Goal: Contribute content: Contribute content

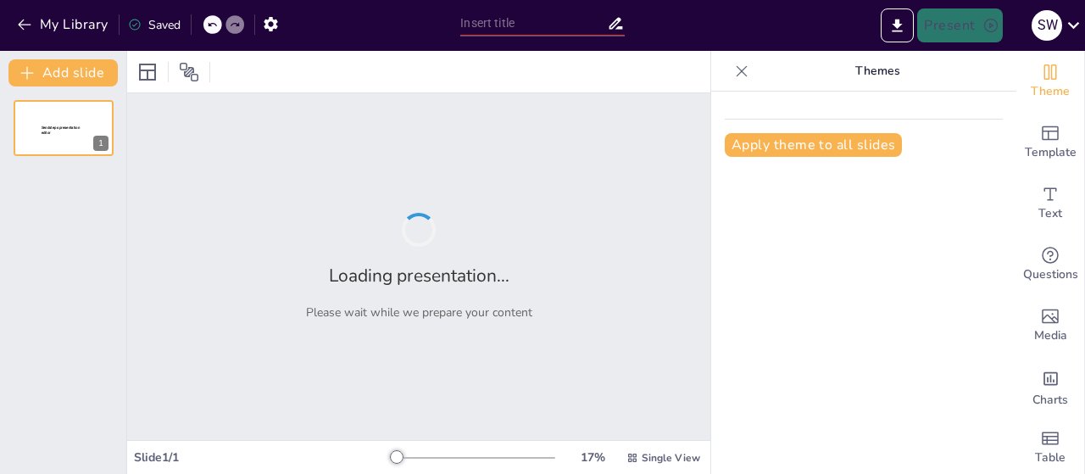
type input "[DEMOGRAPHIC_DATA] Creates Light and Darkness"
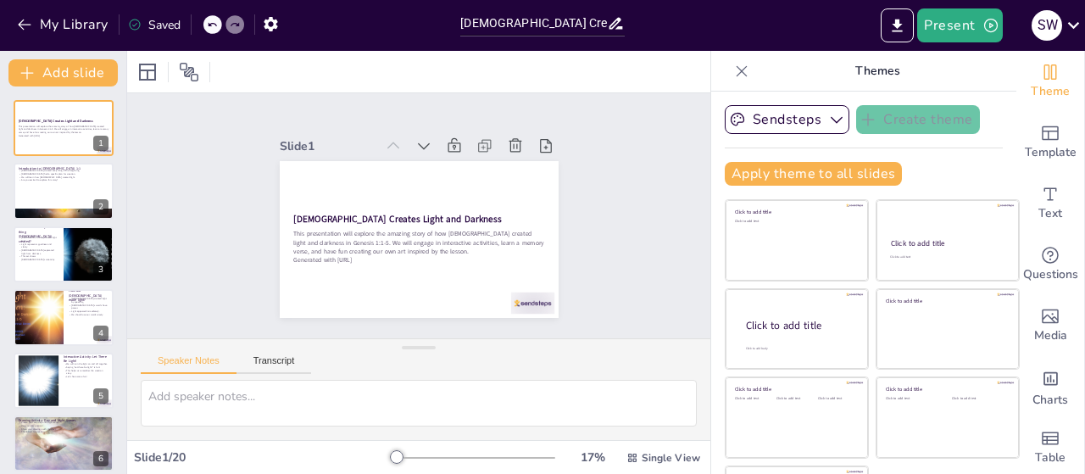
checkbox input "true"
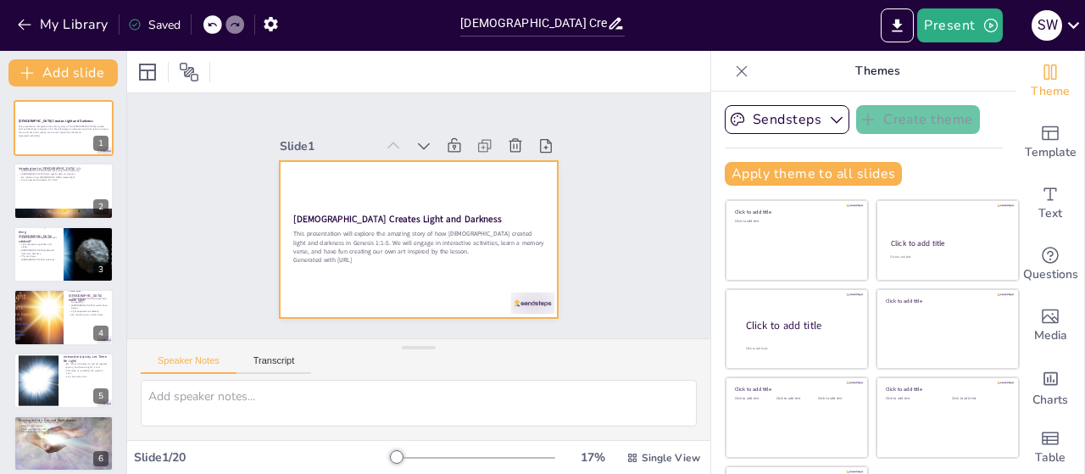
checkbox input "true"
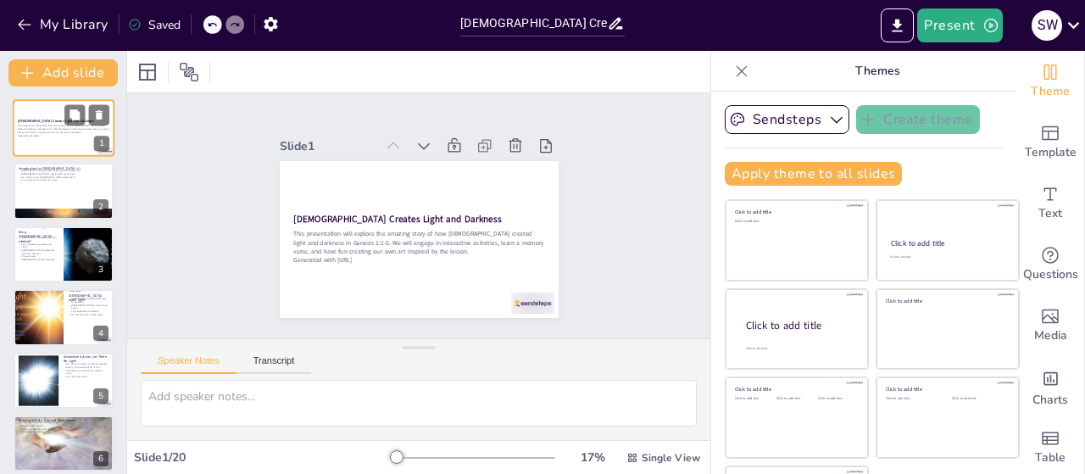
checkbox input "true"
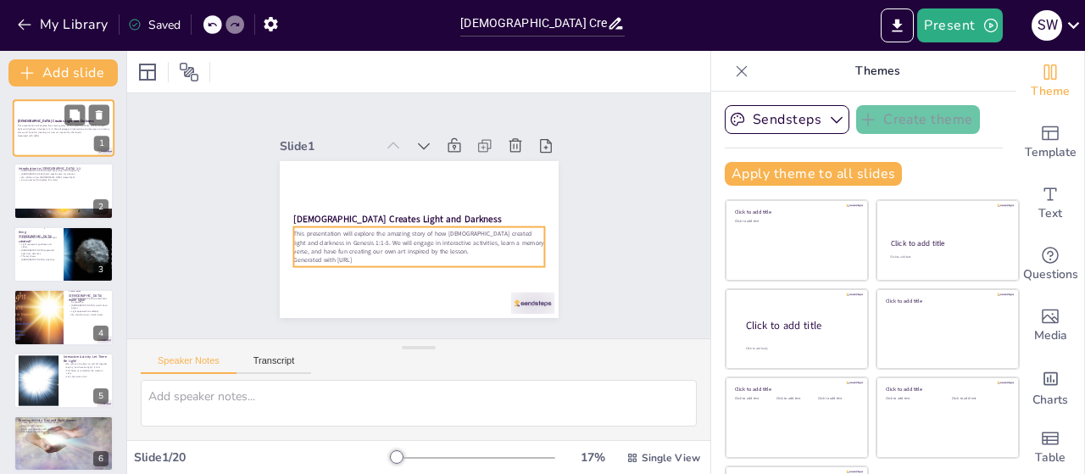
click at [23, 128] on p "This presentation will explore the amazing story of how [DEMOGRAPHIC_DATA] crea…" at bounding box center [64, 129] width 92 height 9
checkbox input "true"
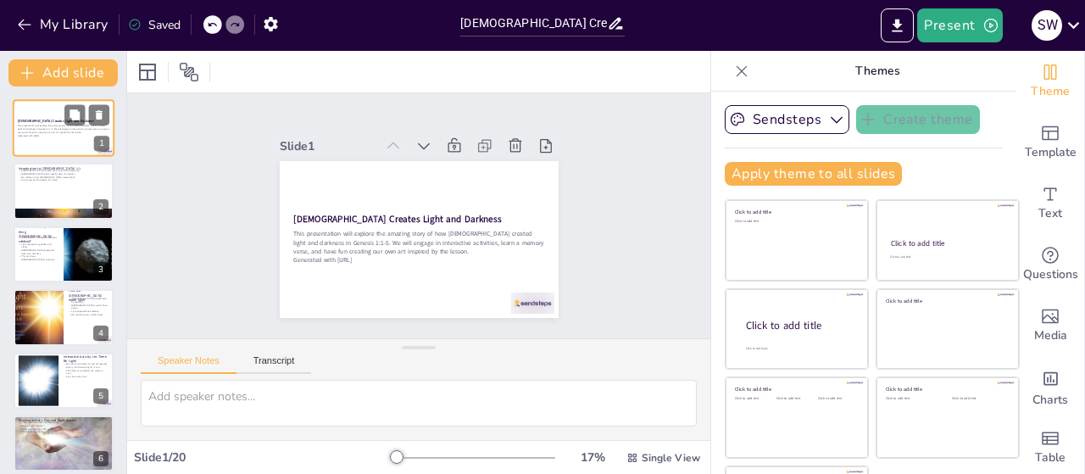
checkbox input "true"
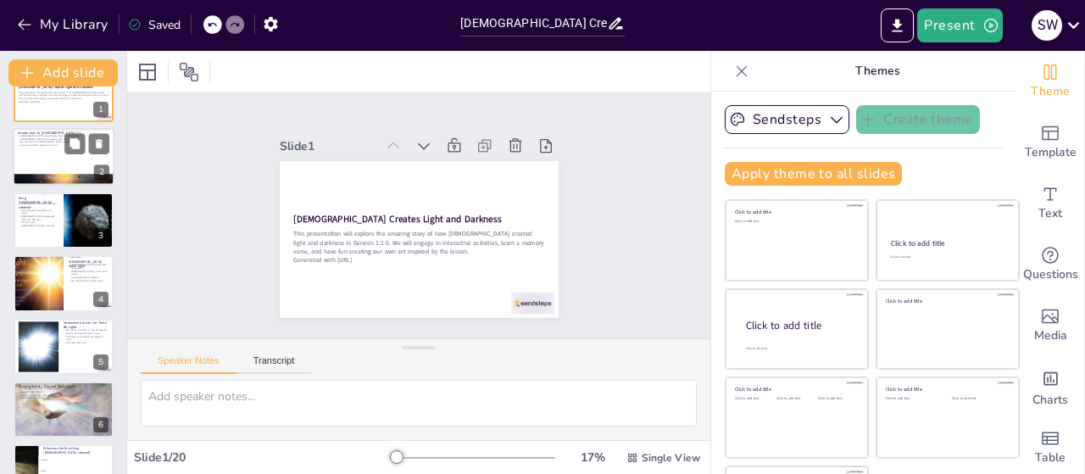
checkbox input "true"
click at [36, 145] on p "Are you excited to explore this story?" at bounding box center [64, 145] width 92 height 3
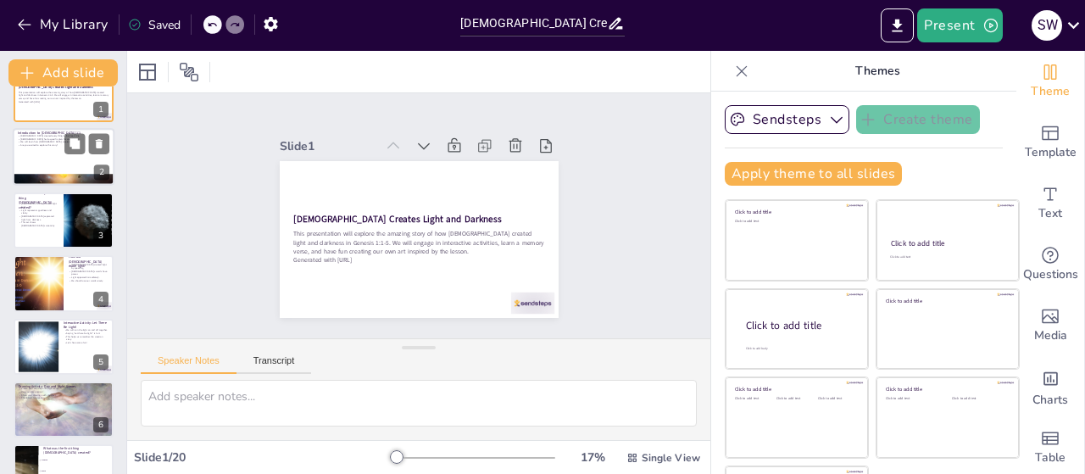
checkbox input "true"
type textarea "This point highlights the importance of understanding that [DEMOGRAPHIC_DATA] w…"
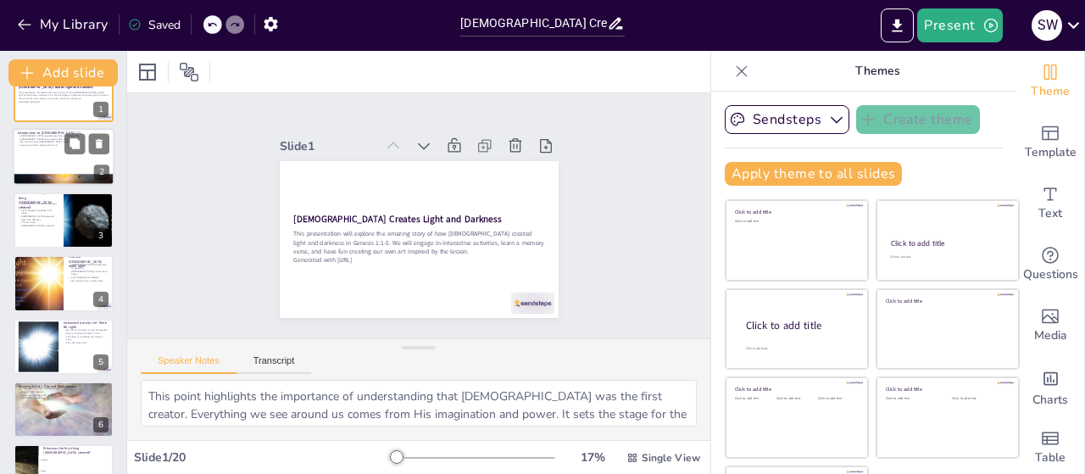
scroll to position [0, 0]
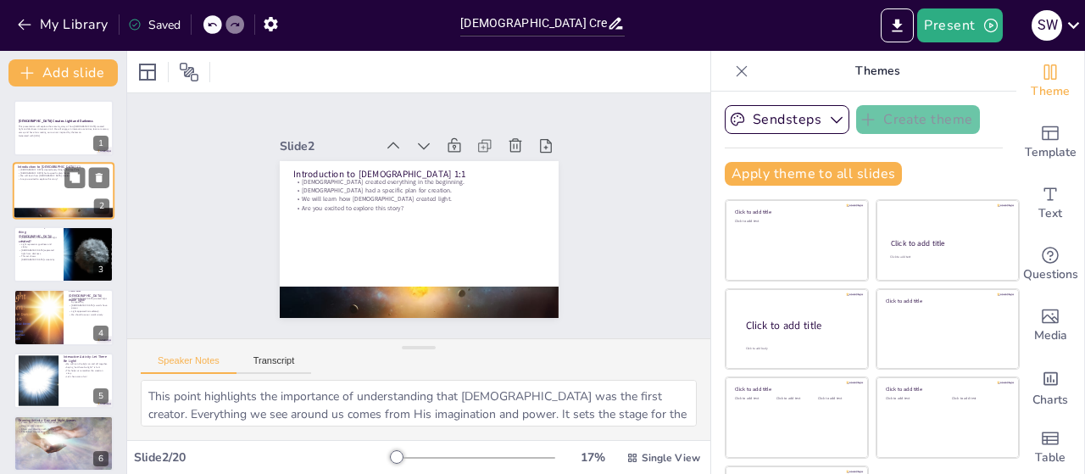
checkbox input "true"
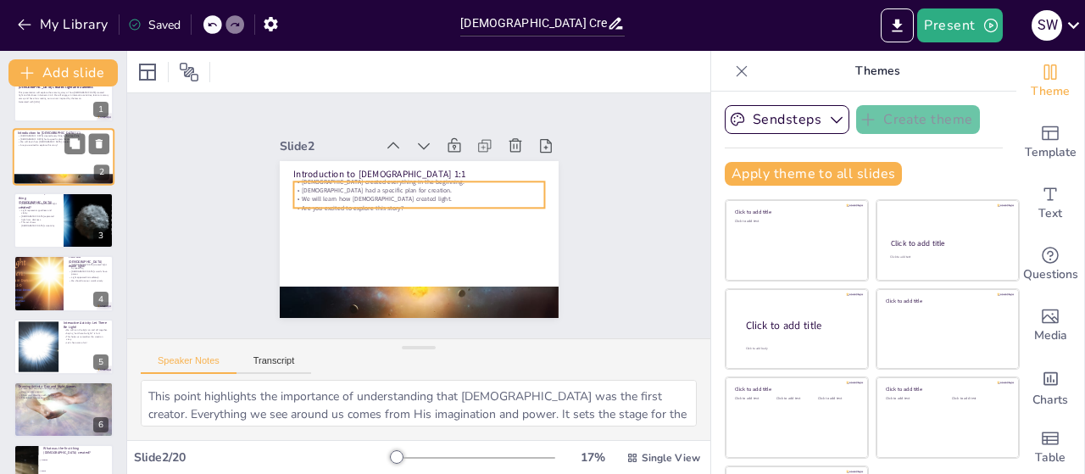
checkbox input "true"
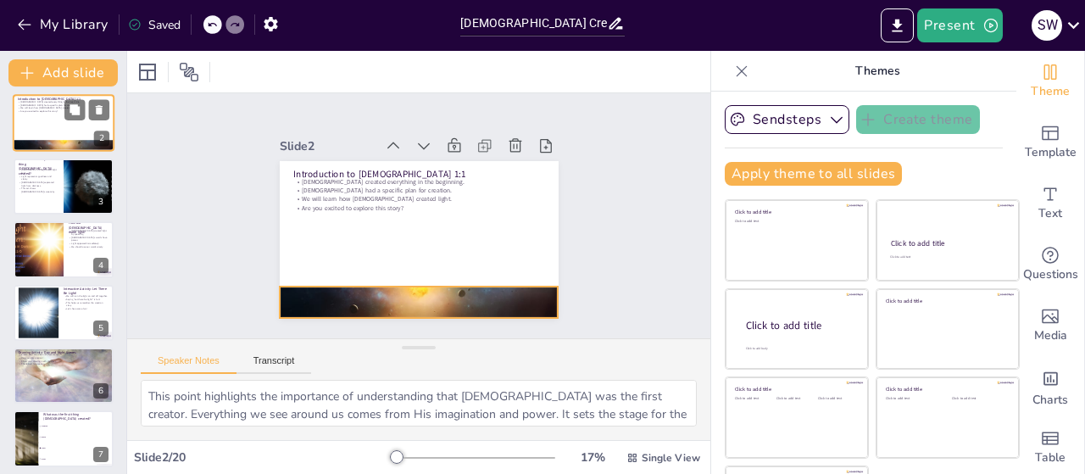
checkbox input "true"
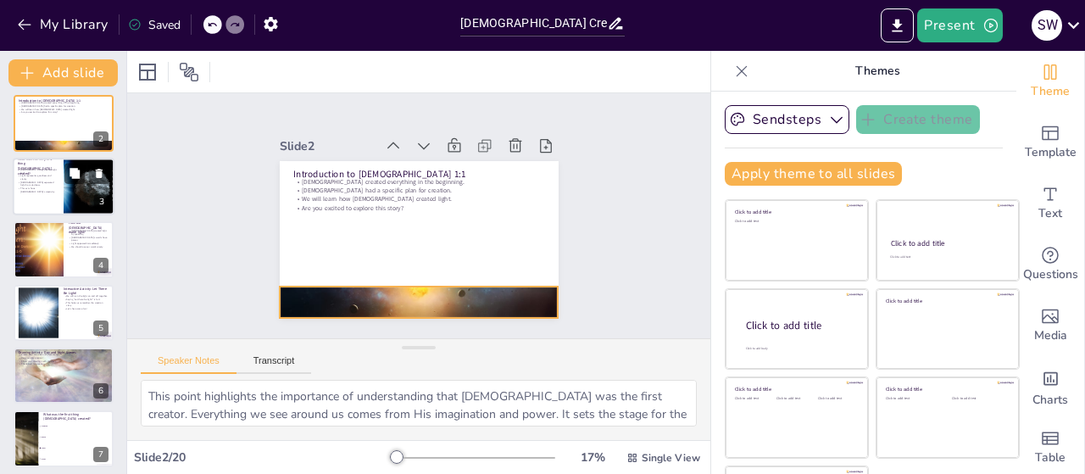
checkbox input "true"
click at [19, 197] on div at bounding box center [64, 187] width 102 height 58
checkbox input "true"
type textarea "This highlights the significance of light in creation. It shows that [DEMOGRAPH…"
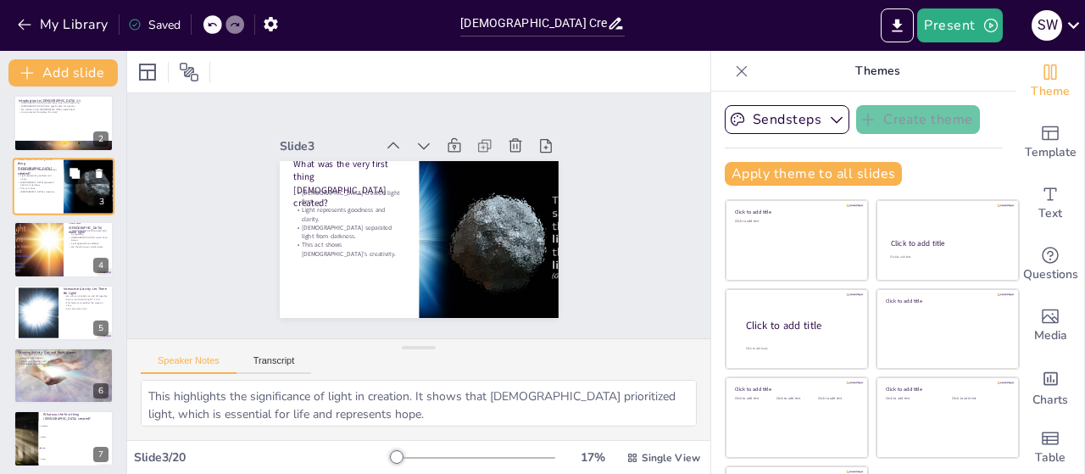
scroll to position [0, 0]
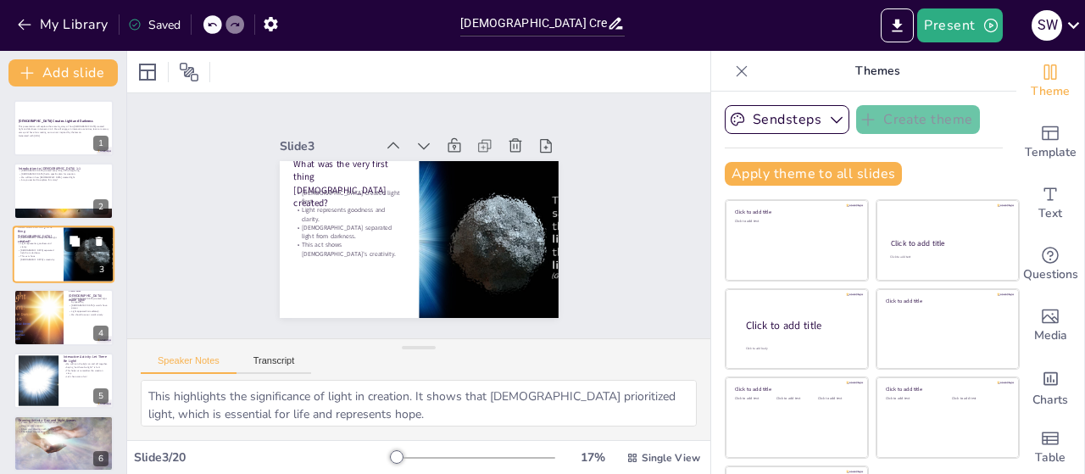
checkbox input "true"
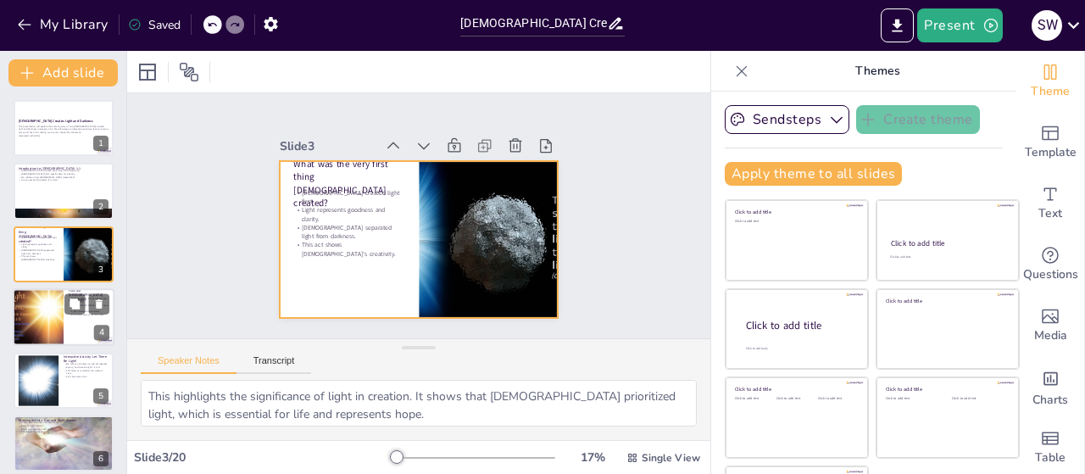
checkbox input "true"
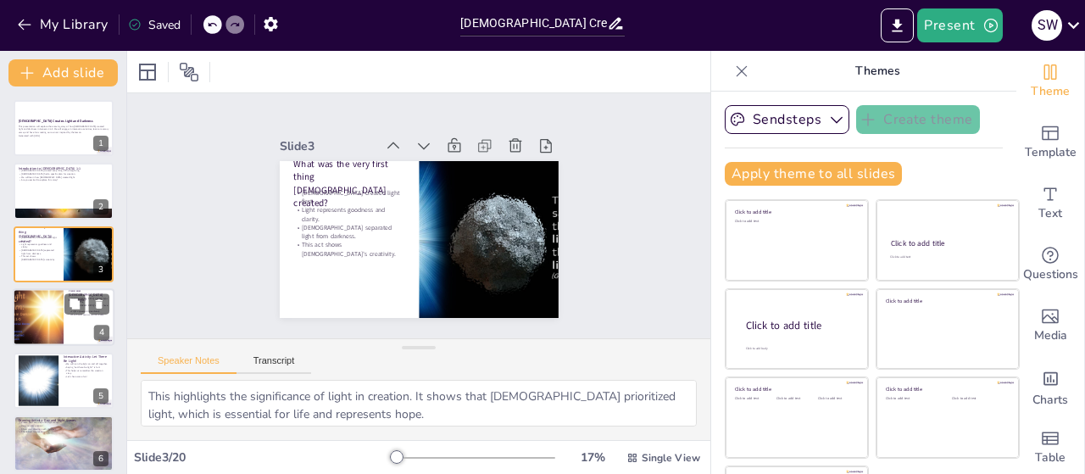
click at [52, 299] on div at bounding box center [38, 317] width 102 height 58
checkbox input "true"
type textarea "This point emphasizes the power of [DEMOGRAPHIC_DATA]'s words. It teaches stude…"
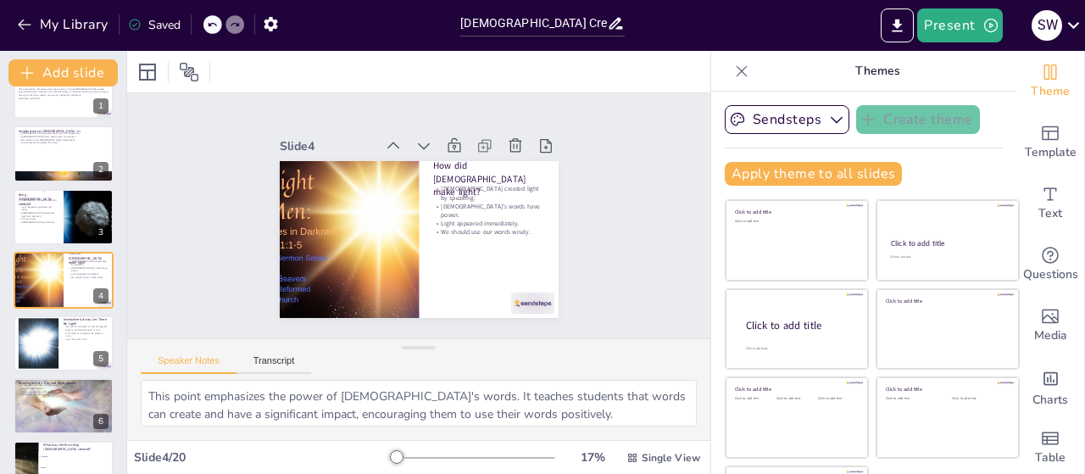
checkbox input "true"
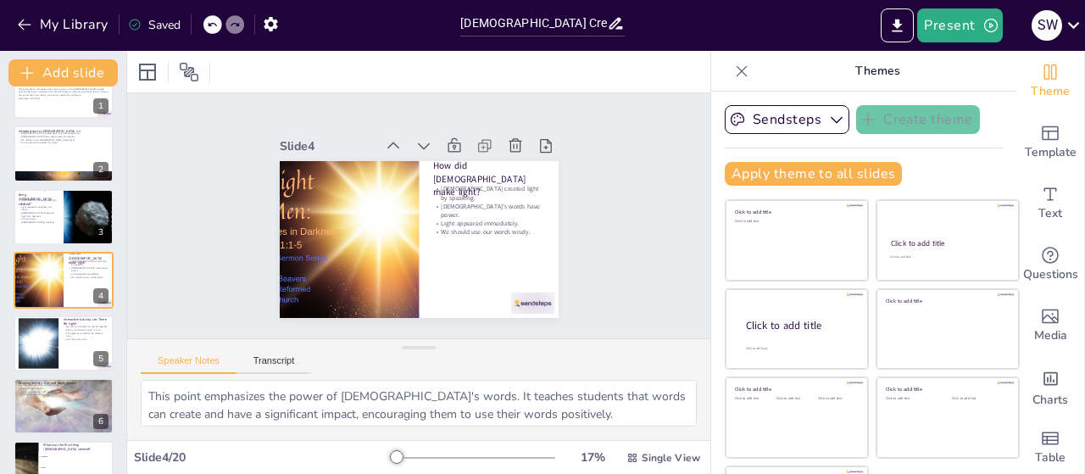
checkbox input "true"
click at [422, 139] on icon at bounding box center [431, 146] width 19 height 19
checkbox input "true"
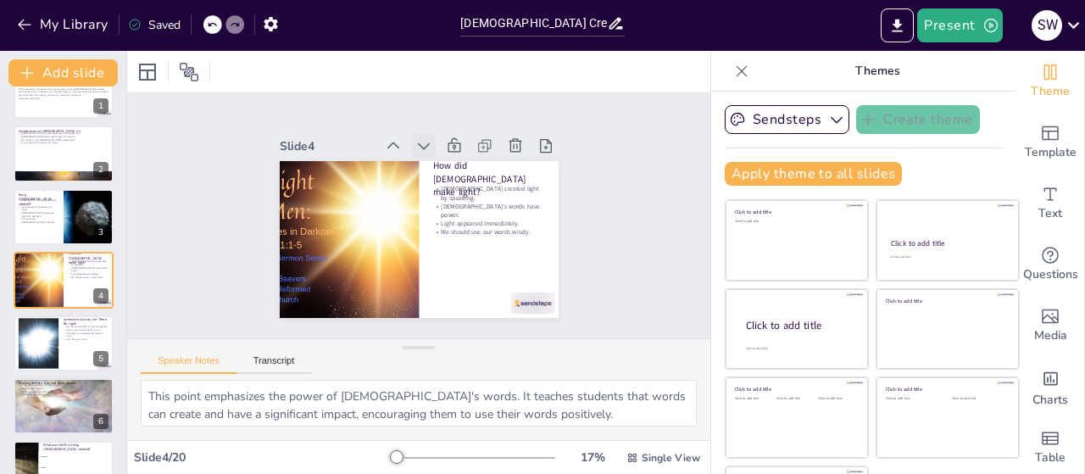
checkbox input "true"
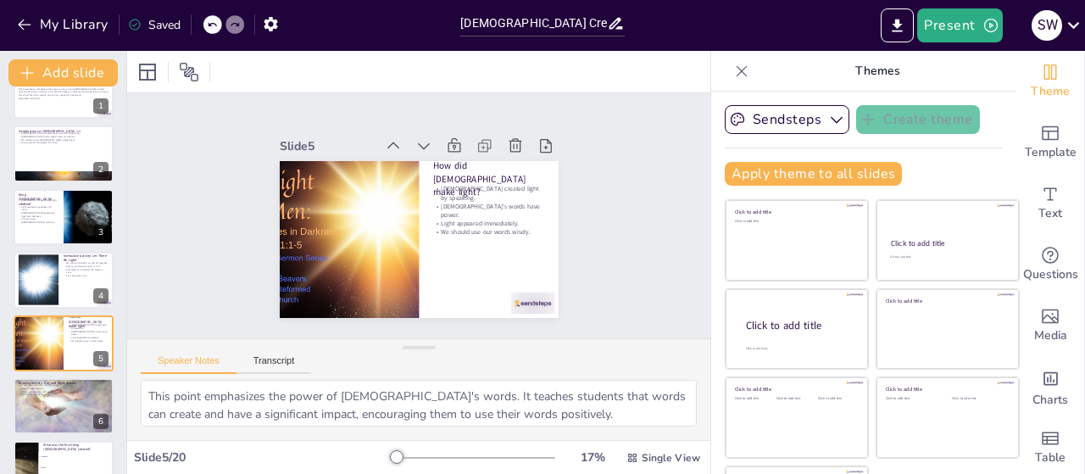
click at [415, 139] on icon at bounding box center [423, 145] width 17 height 17
checkbox input "true"
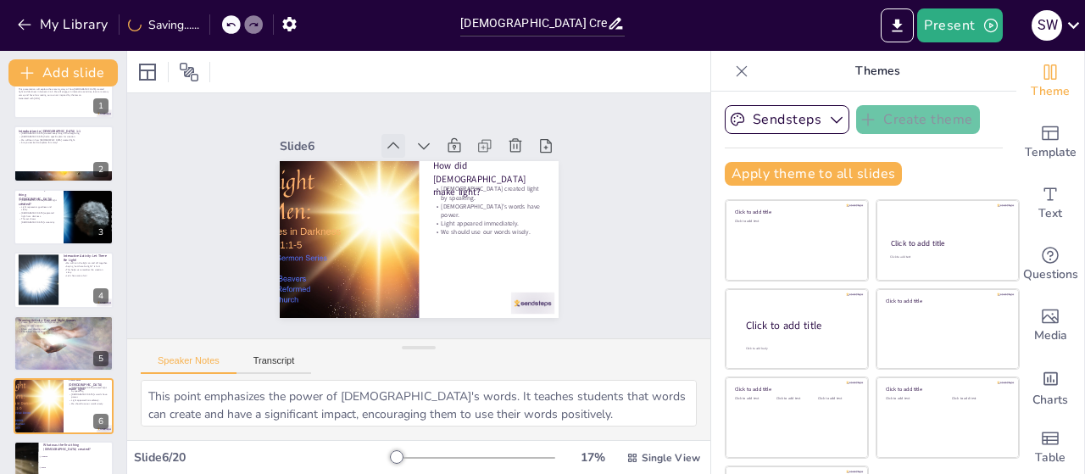
click at [385, 137] on icon at bounding box center [393, 145] width 17 height 17
checkbox input "true"
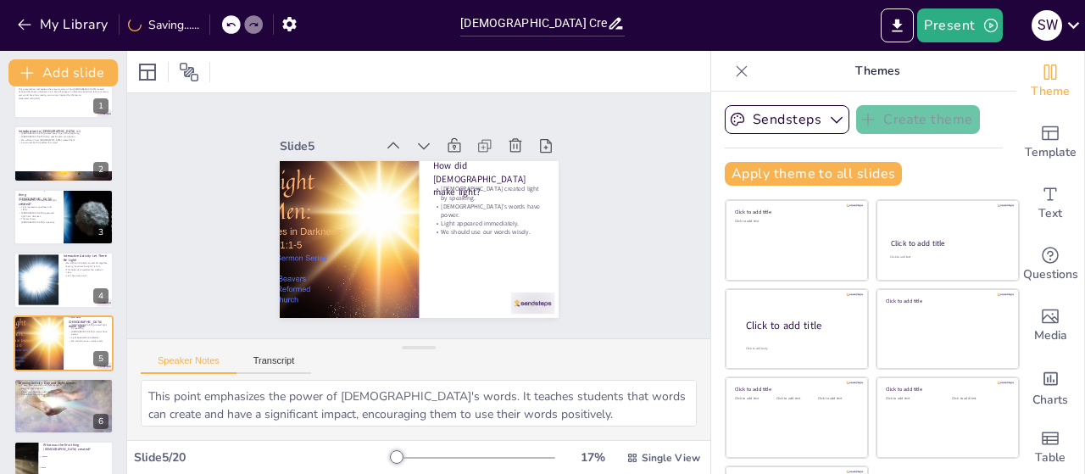
click at [385, 137] on icon at bounding box center [393, 145] width 17 height 17
checkbox input "true"
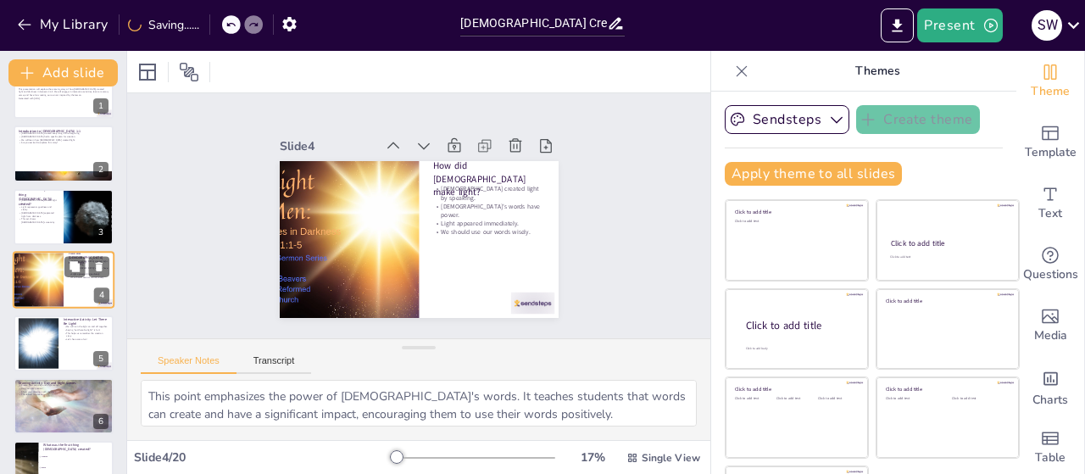
checkbox input "true"
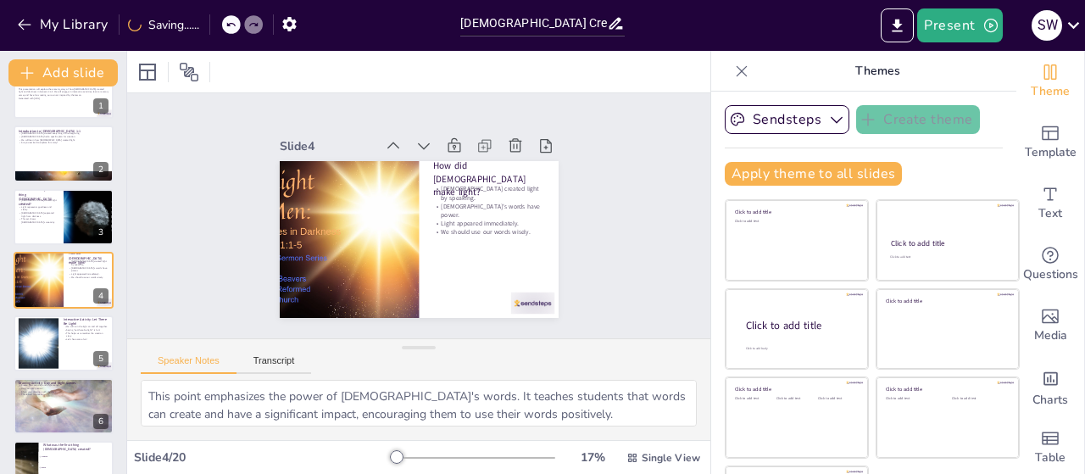
checkbox input "true"
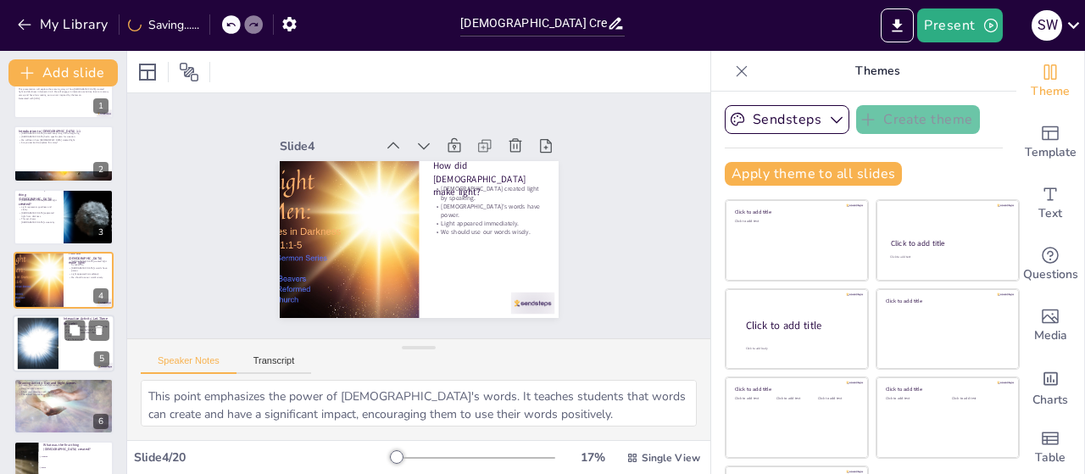
checkbox input "true"
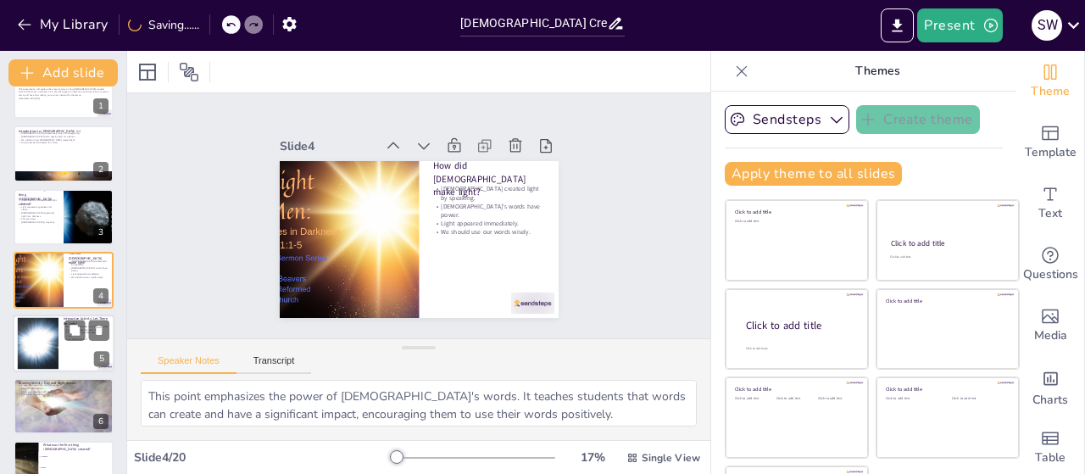
checkbox input "true"
click at [58, 347] on div at bounding box center [64, 343] width 102 height 58
checkbox input "true"
type textarea "This point emphasizes the interactive nature of the activity. It encourages par…"
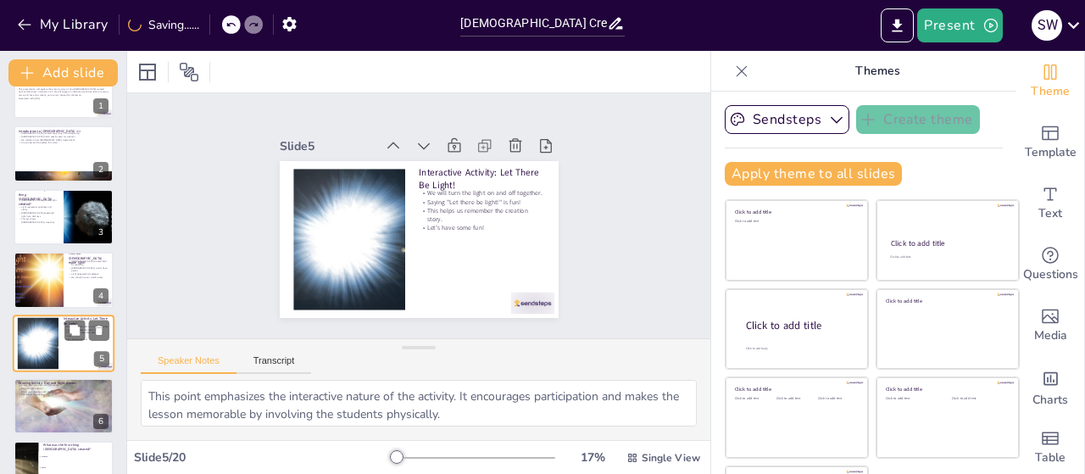
scroll to position [100, 0]
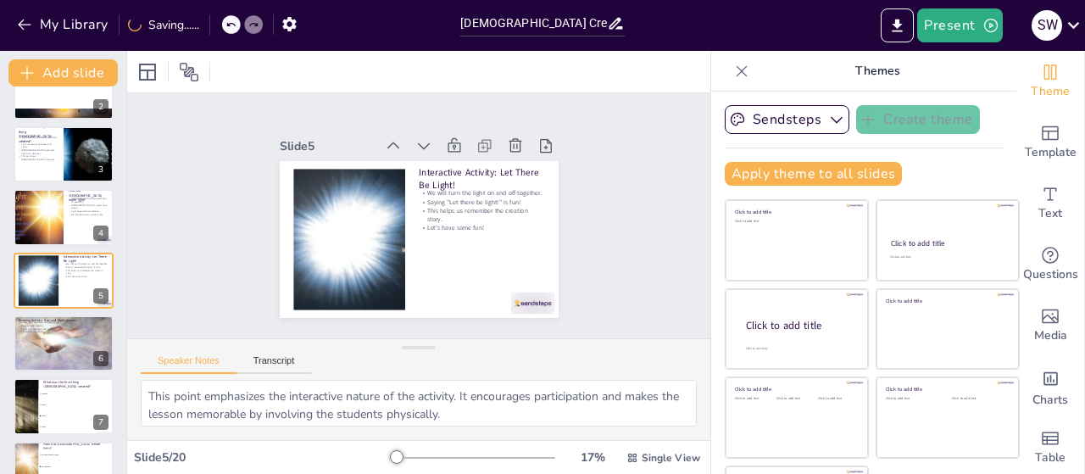
checkbox input "true"
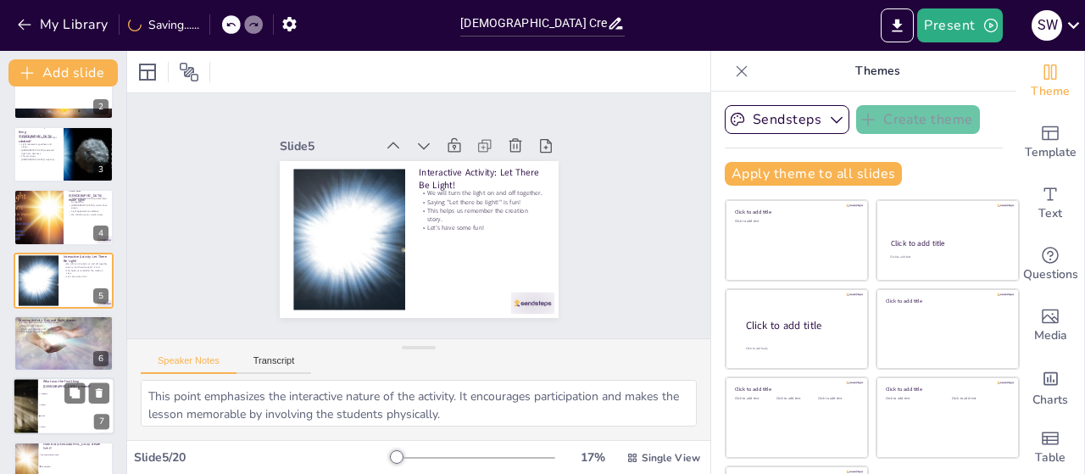
checkbox input "true"
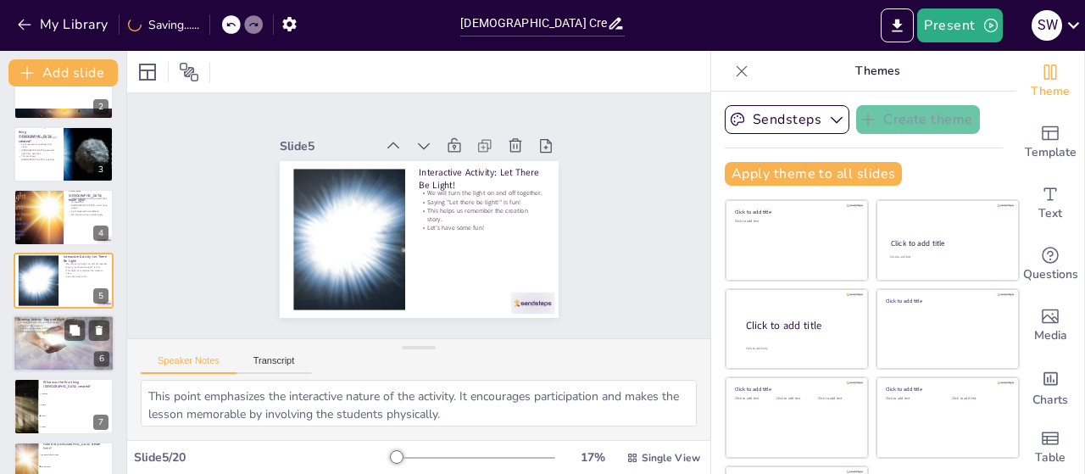
checkbox input "true"
click at [31, 329] on p "Share your drawings with the class." at bounding box center [64, 328] width 92 height 3
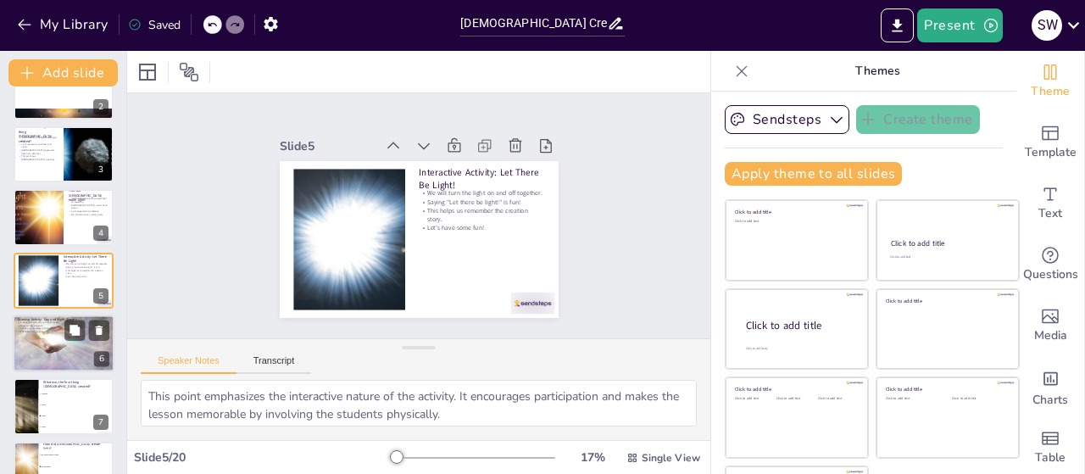
checkbox input "true"
type textarea "This point encourages creativity among students. It allows them to express thei…"
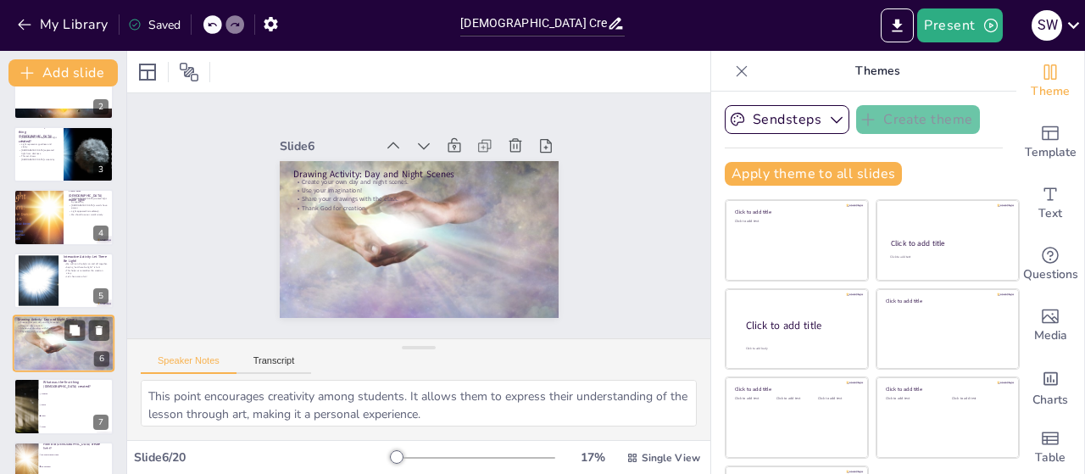
scroll to position [164, 0]
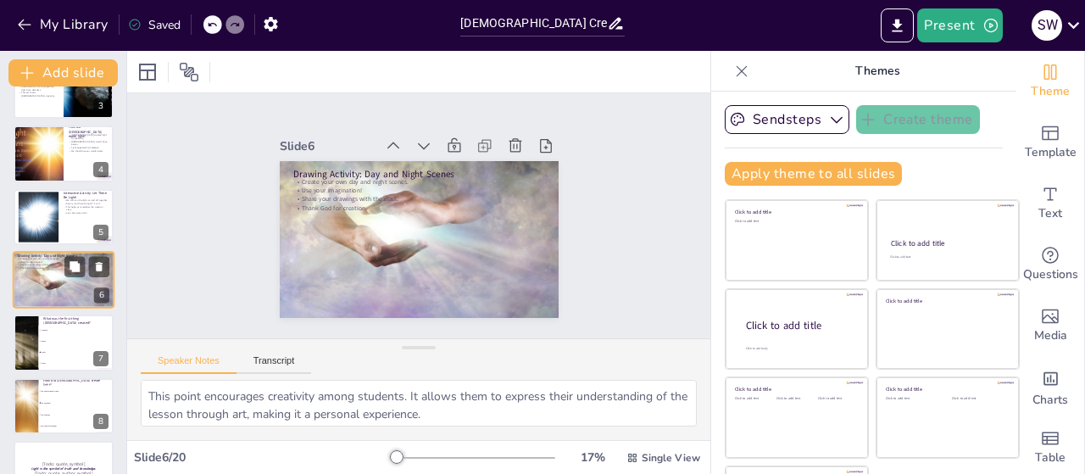
click at [31, 329] on div at bounding box center [26, 342] width 94 height 56
checkbox input "true"
type textarea "The correct answer is light, as discussed in the slide titled "What was the ver…"
checkbox input "true"
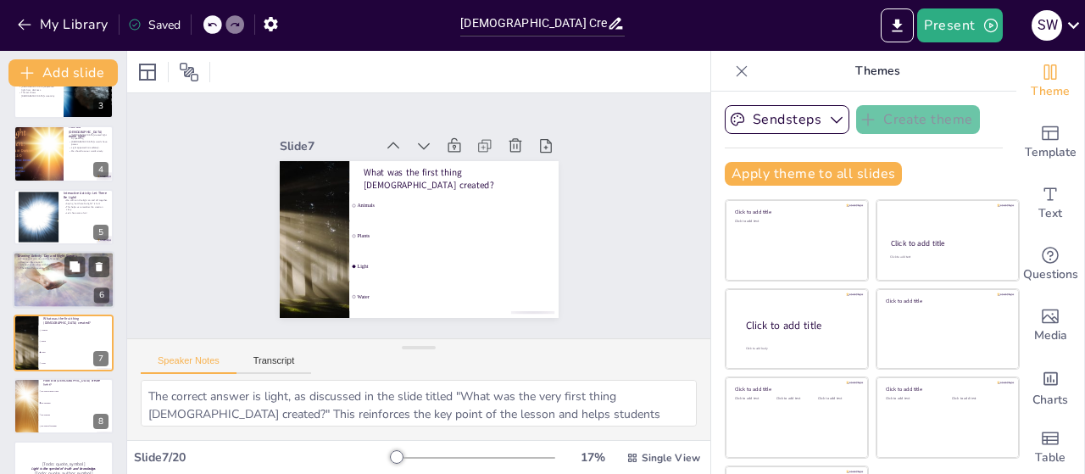
scroll to position [226, 0]
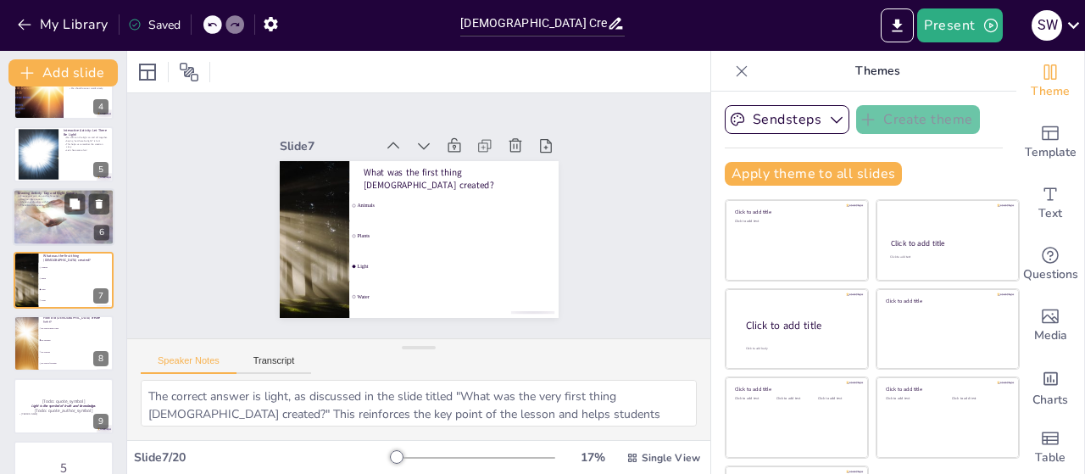
click at [31, 329] on div at bounding box center [26, 343] width 75 height 56
checkbox input "true"
type textarea "The correct answer is by speaking, as explained in the slide titled "How did [D…"
checkbox input "true"
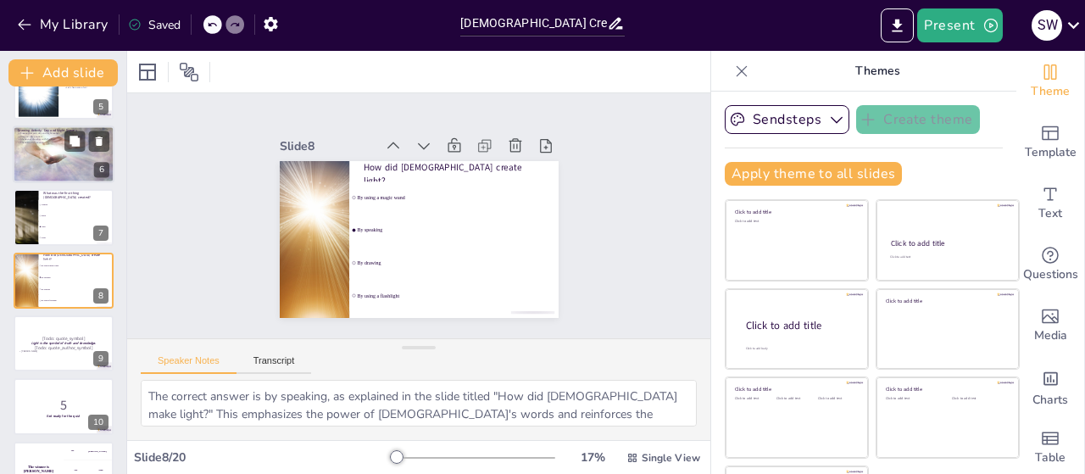
click at [31, 329] on div at bounding box center [64, 343] width 100 height 56
checkbox input "true"
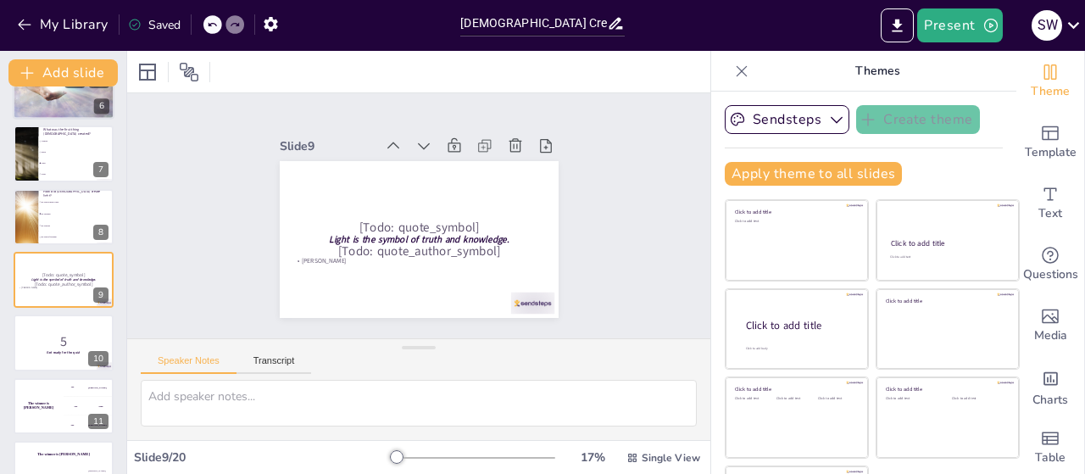
click at [31, 329] on div at bounding box center [64, 342] width 100 height 56
checkbox input "true"
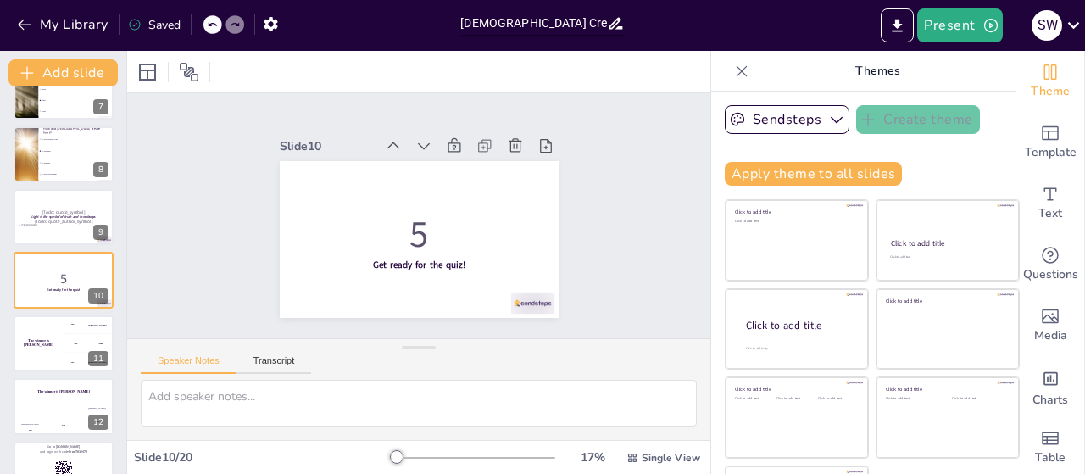
click at [31, 329] on div "The winner is [PERSON_NAME]" at bounding box center [39, 343] width 50 height 56
checkbox input "true"
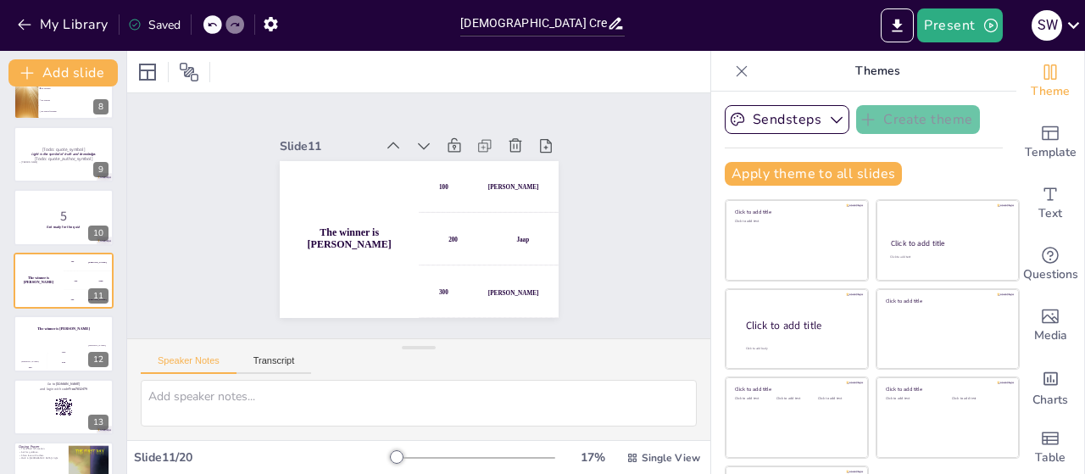
click at [31, 329] on h4 "The winner is [PERSON_NAME]" at bounding box center [64, 329] width 100 height 4
checkbox input "true"
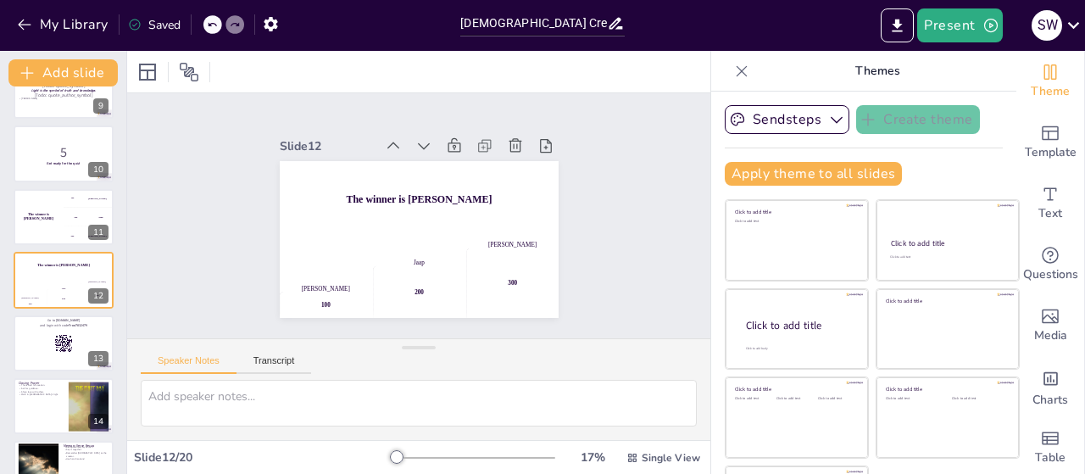
click at [31, 329] on div at bounding box center [64, 343] width 100 height 56
click at [31, 390] on p "Share love with others." at bounding box center [41, 391] width 45 height 3
checkbox input "true"
type textarea "This point emphasizes the importance of gratitude in our relationship with [DEM…"
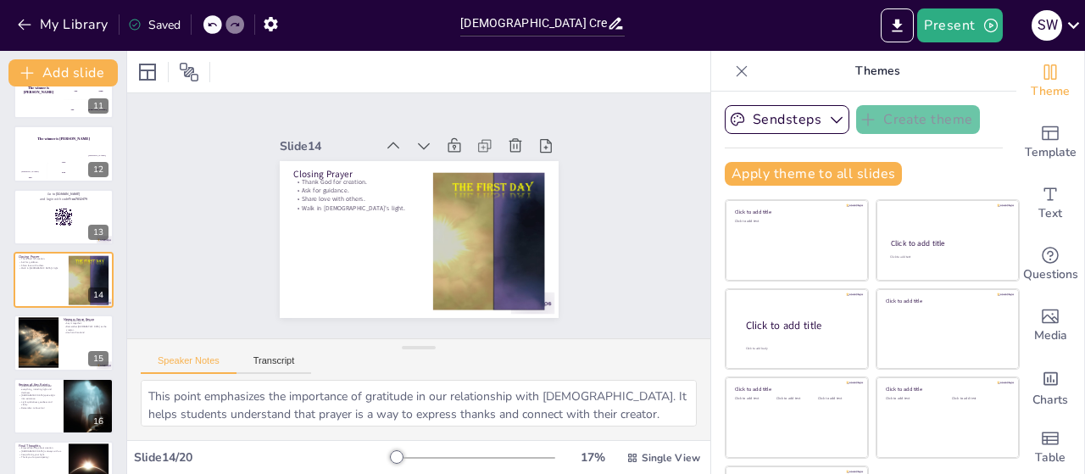
click at [31, 329] on div at bounding box center [38, 343] width 79 height 51
click at [31, 384] on p "[DEMOGRAPHIC_DATA] created everything, including light and darkness." at bounding box center [39, 388] width 40 height 9
checkbox input "true"
type textarea "Reviewing the key points reinforces the main ideas of the lesson. It helps stud…"
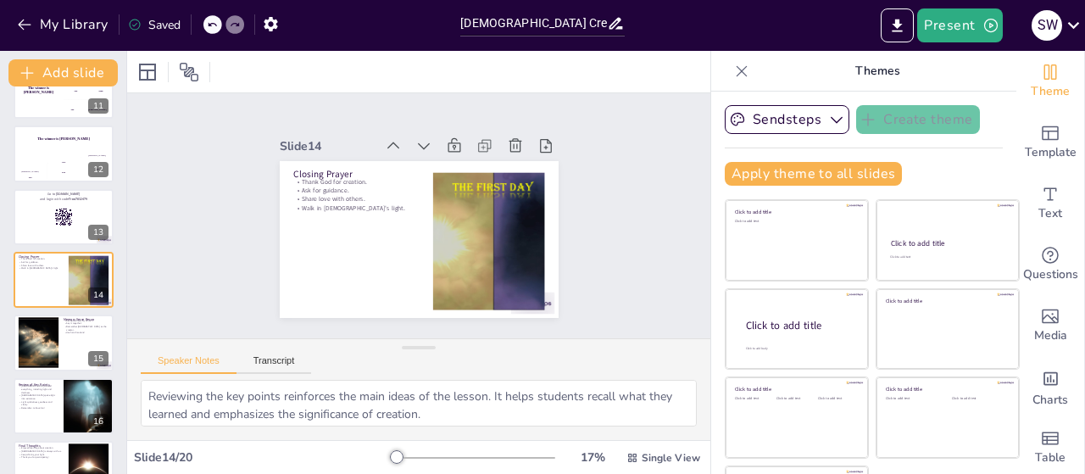
click at [31, 453] on p "Keep shining your light." at bounding box center [41, 454] width 45 height 3
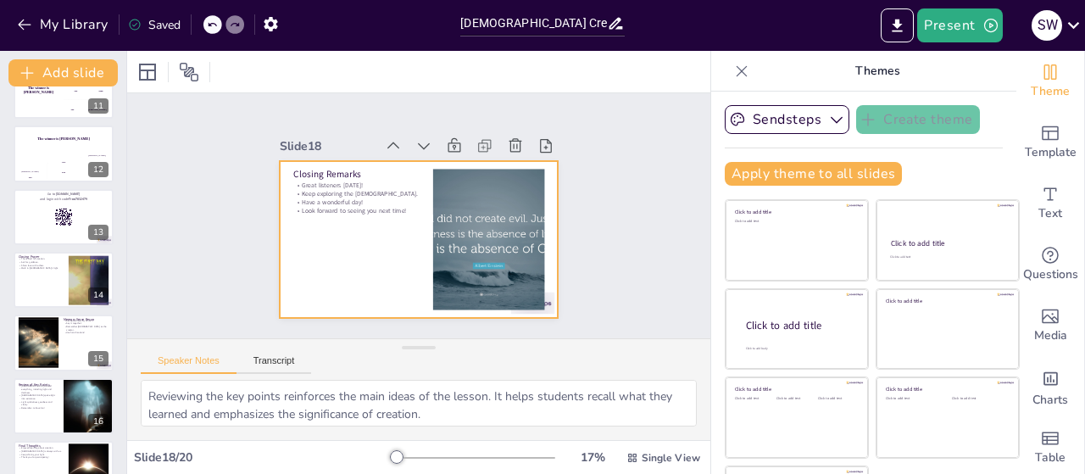
checkbox input "true"
type textarea "Acknowledging students as great listeners fosters a positive classroom environm…"
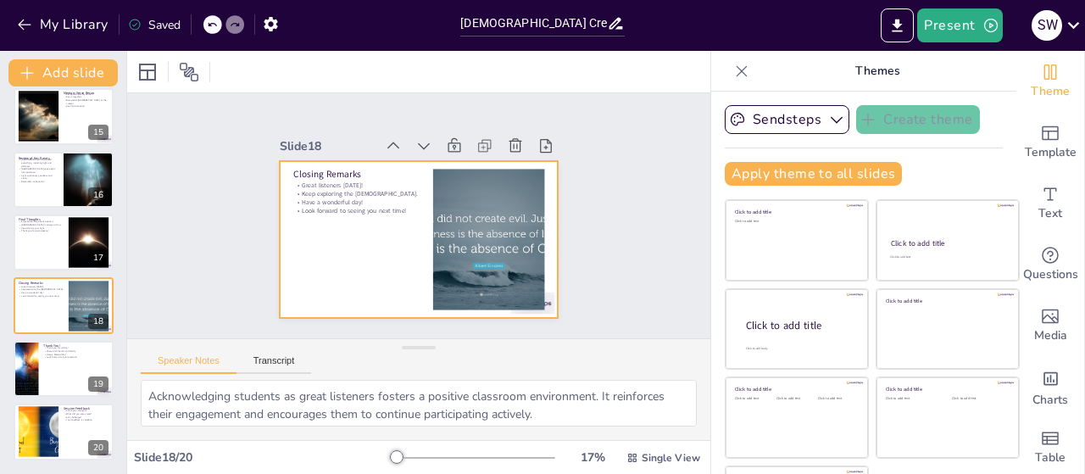
click at [31, 329] on div at bounding box center [64, 305] width 100 height 56
checkbox input "true"
click at [31, 329] on div at bounding box center [64, 305] width 100 height 56
checkbox input "true"
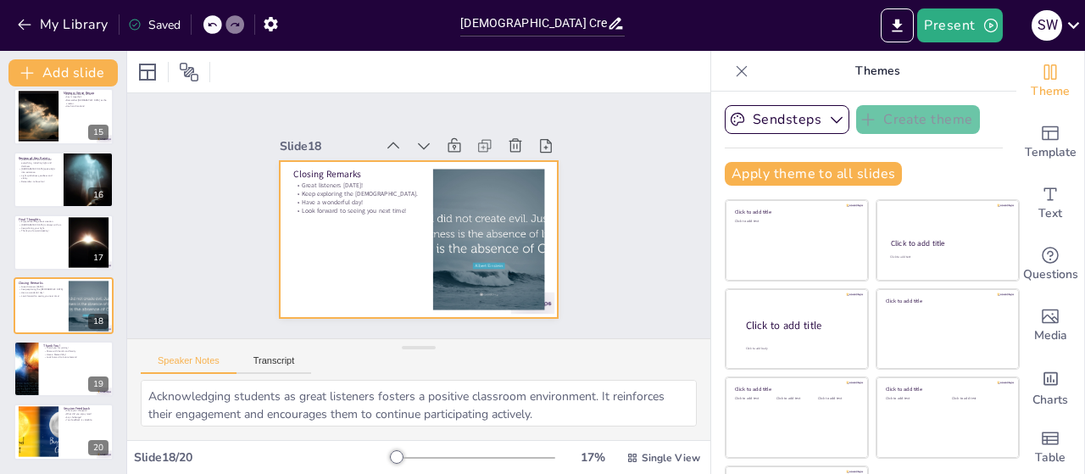
checkbox input "true"
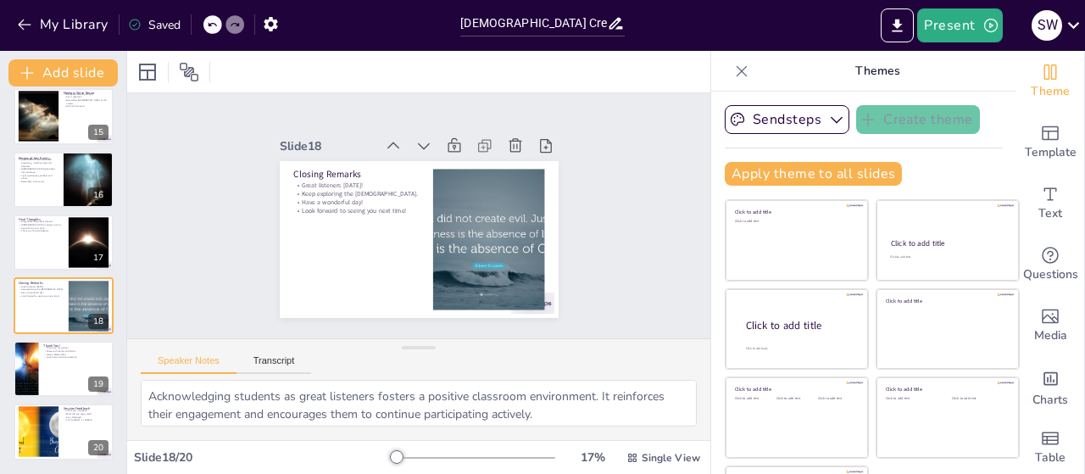
click at [31, 329] on div at bounding box center [64, 305] width 100 height 56
checkbox input "true"
click at [31, 329] on div at bounding box center [64, 305] width 100 height 56
checkbox input "true"
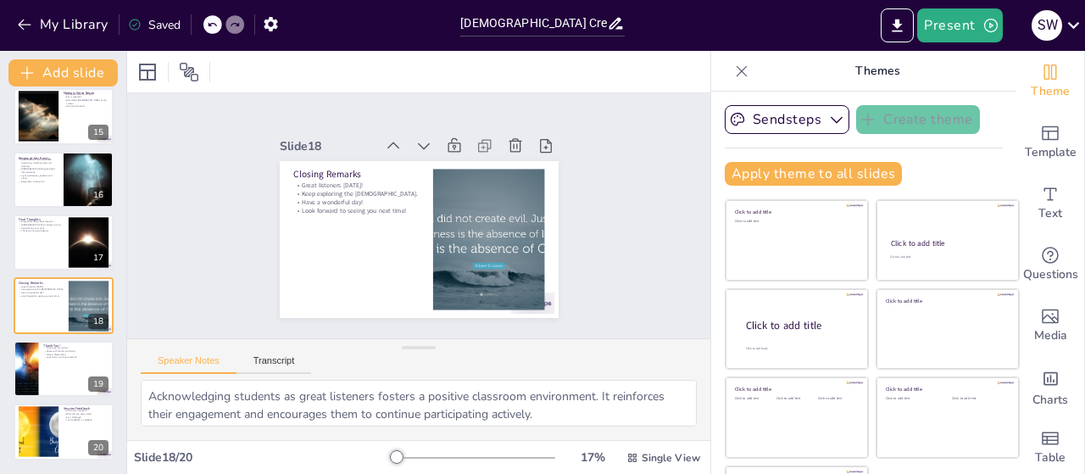
checkbox input "true"
click at [31, 329] on div at bounding box center [64, 305] width 100 height 56
checkbox input "true"
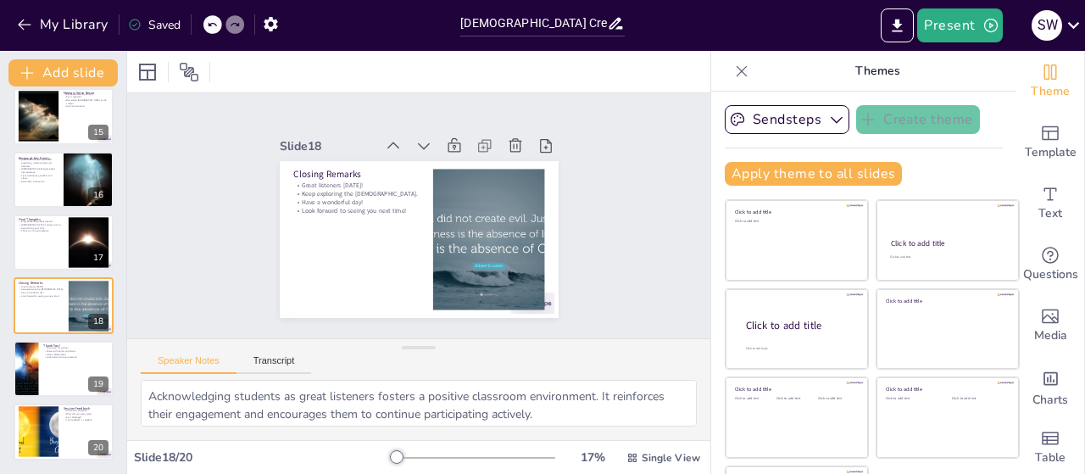
checkbox input "true"
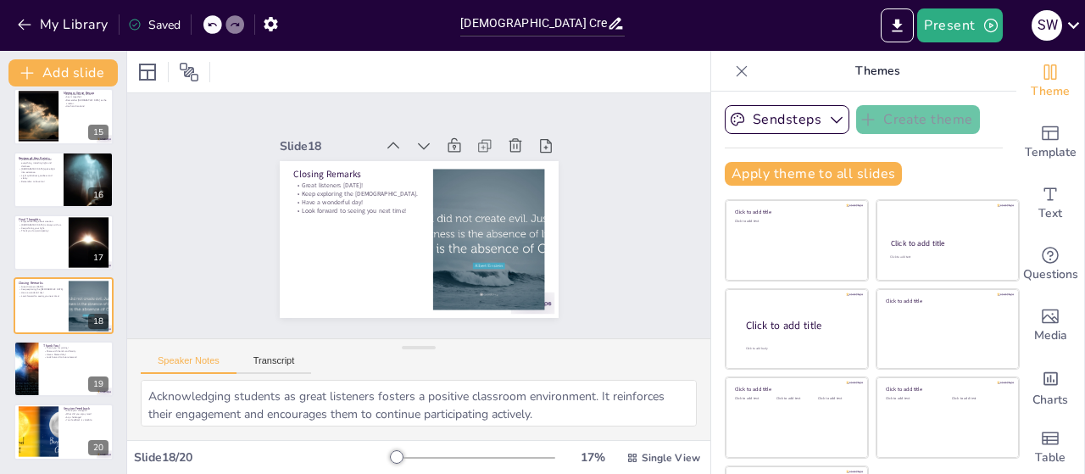
checkbox input "true"
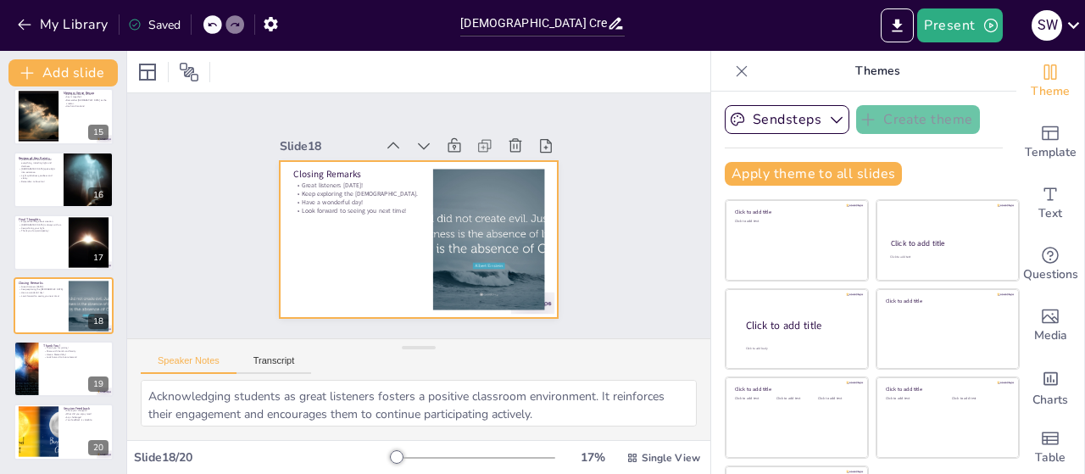
checkbox input "true"
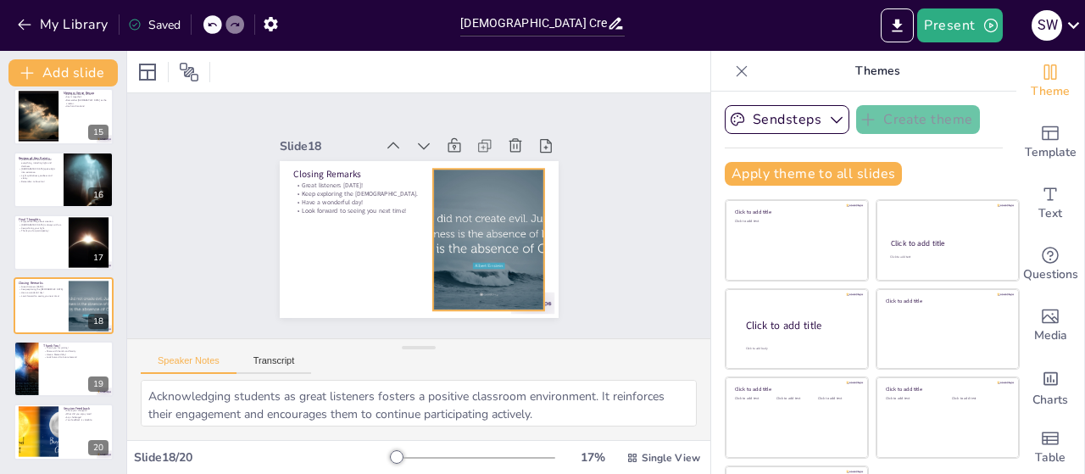
checkbox input "true"
